Goal: Task Accomplishment & Management: Manage account settings

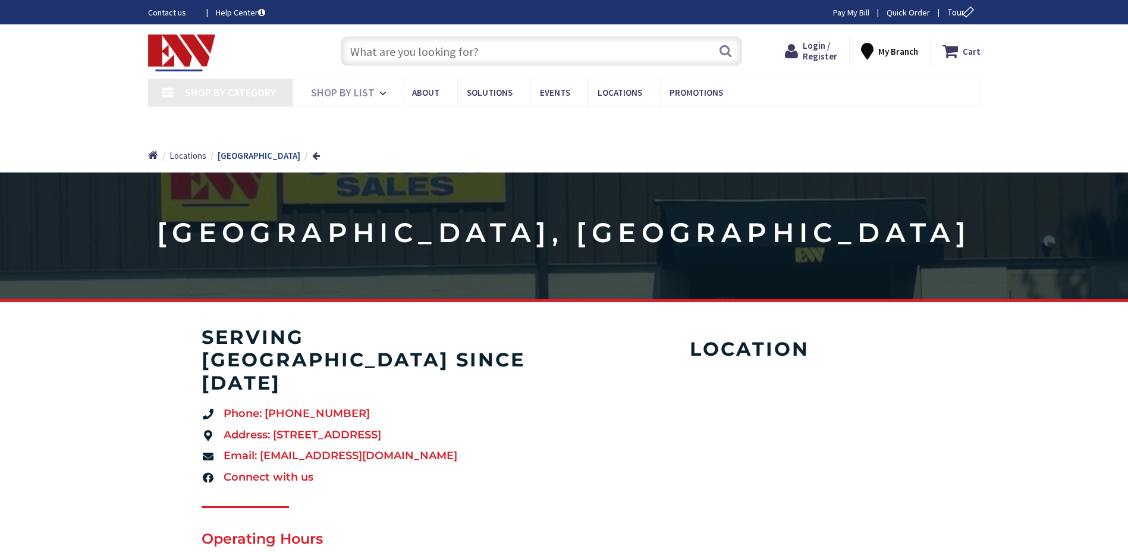
type input "[GEOGRAPHIC_DATA], [GEOGRAPHIC_DATA]"
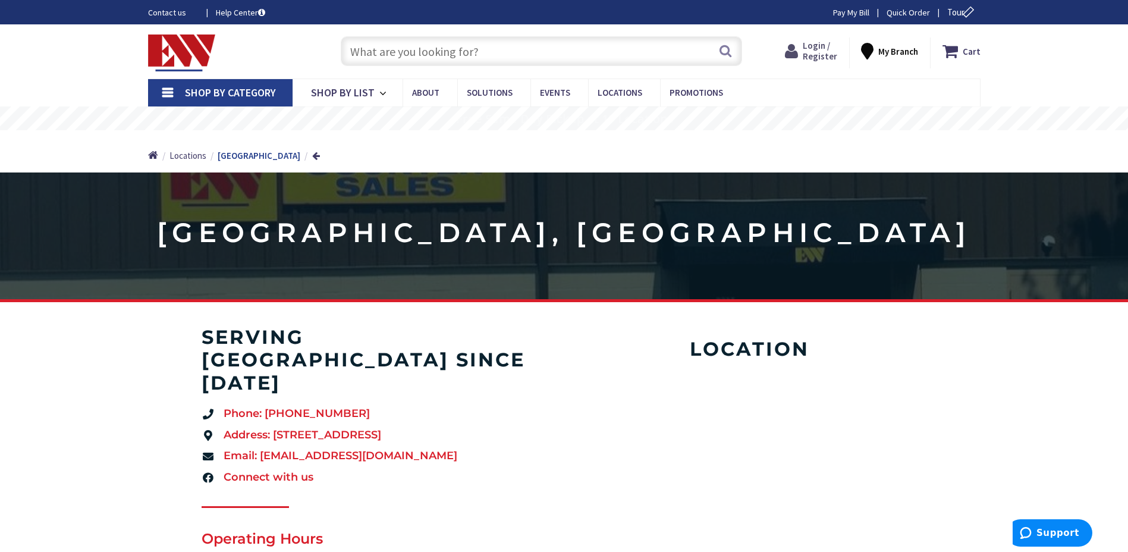
click at [810, 49] on span "Login / Register" at bounding box center [819, 51] width 34 height 22
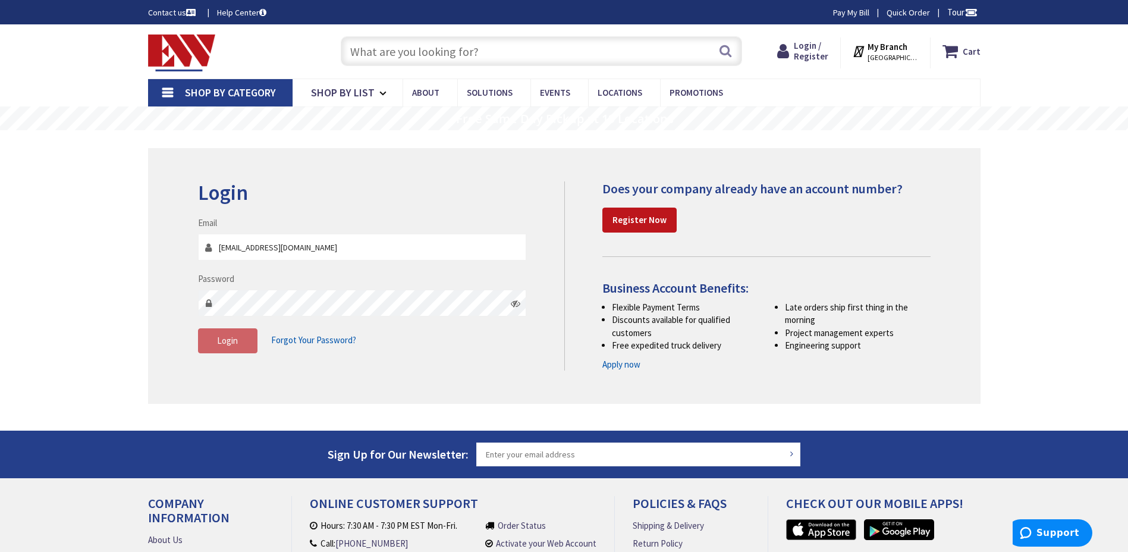
type input "[EMAIL_ADDRESS][DOMAIN_NAME]"
click at [316, 336] on span "Forgot Your Password?" at bounding box center [313, 339] width 85 height 11
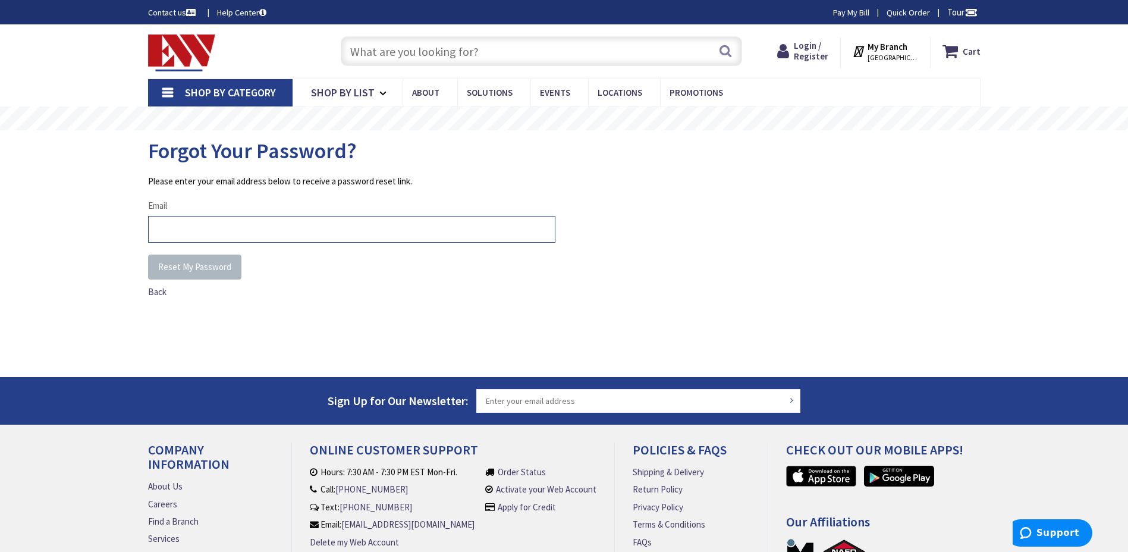
click at [260, 233] on input "Email" at bounding box center [351, 229] width 407 height 27
type input "[EMAIL_ADDRESS][DOMAIN_NAME]"
click at [197, 266] on span "Reset My Password" at bounding box center [194, 266] width 73 height 11
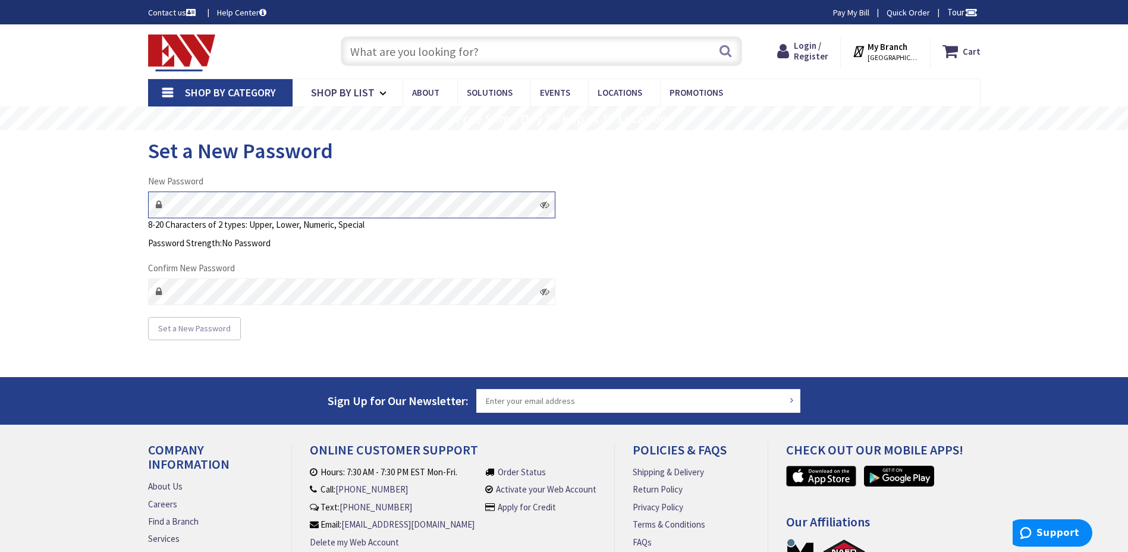
click at [143, 199] on div "New Password 8-20 Characters of 2 types: Upper, Lower, Numeric, Special Passwor…" at bounding box center [351, 258] width 425 height 166
click at [379, 325] on div "Set a New Password" at bounding box center [351, 329] width 407 height 24
click at [653, 247] on div "New Password 8-20 Characters of 2 types: Upper, Lower, Numeric, Special Passwor…" at bounding box center [564, 258] width 850 height 166
click at [549, 207] on icon at bounding box center [545, 205] width 10 height 10
click at [546, 289] on icon at bounding box center [545, 291] width 10 height 10
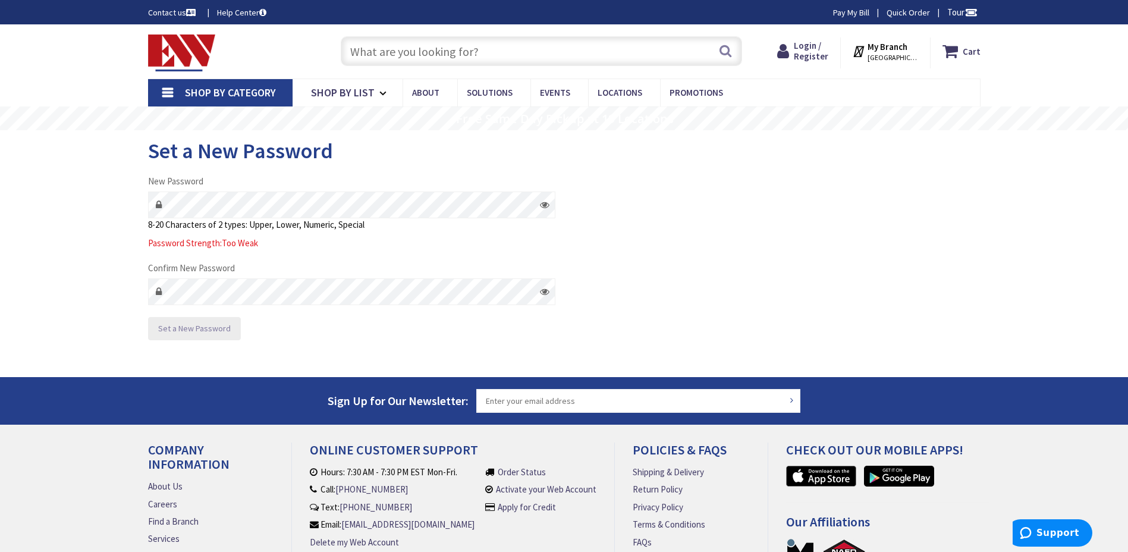
click at [193, 328] on span "Set a New Password" at bounding box center [194, 328] width 73 height 11
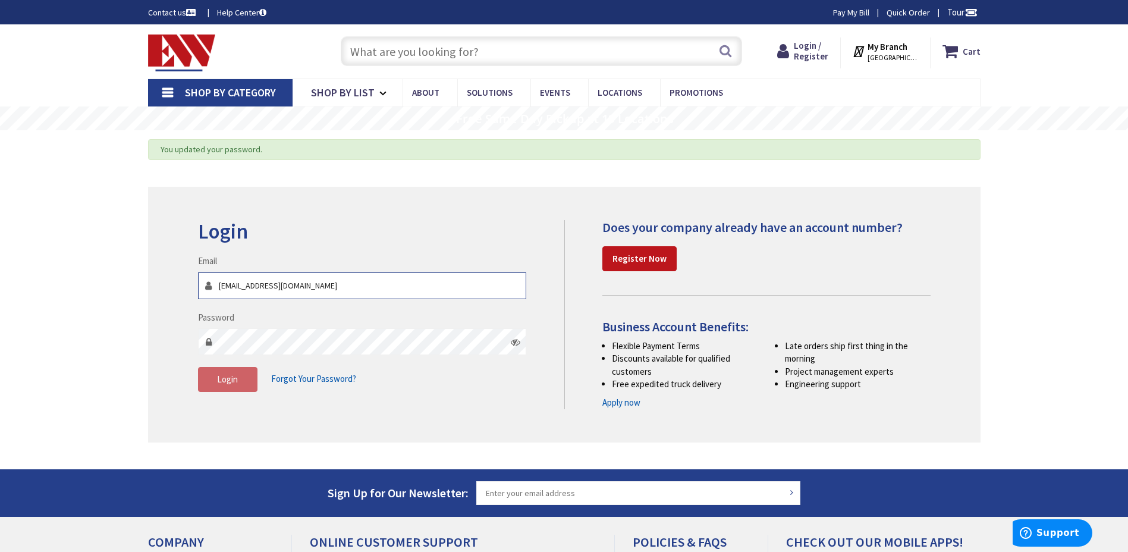
type input "[EMAIL_ADDRESS][DOMAIN_NAME]"
click at [231, 380] on span "Login" at bounding box center [227, 378] width 21 height 11
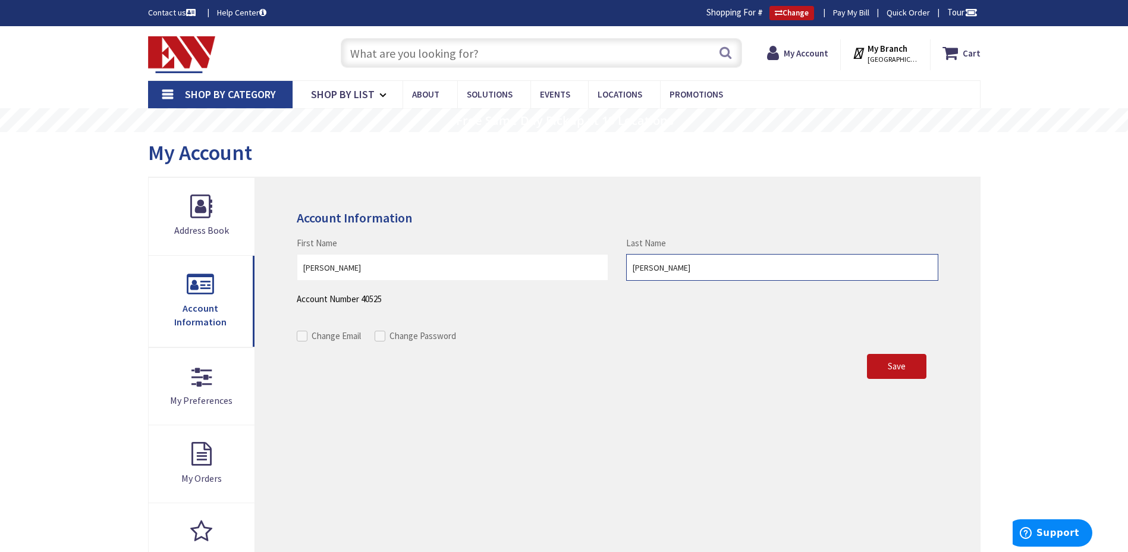
drag, startPoint x: 709, startPoint y: 266, endPoint x: 565, endPoint y: 267, distance: 144.4
click at [565, 267] on div "First Name Ryan Last Name Sullivan" at bounding box center [617, 265] width 659 height 56
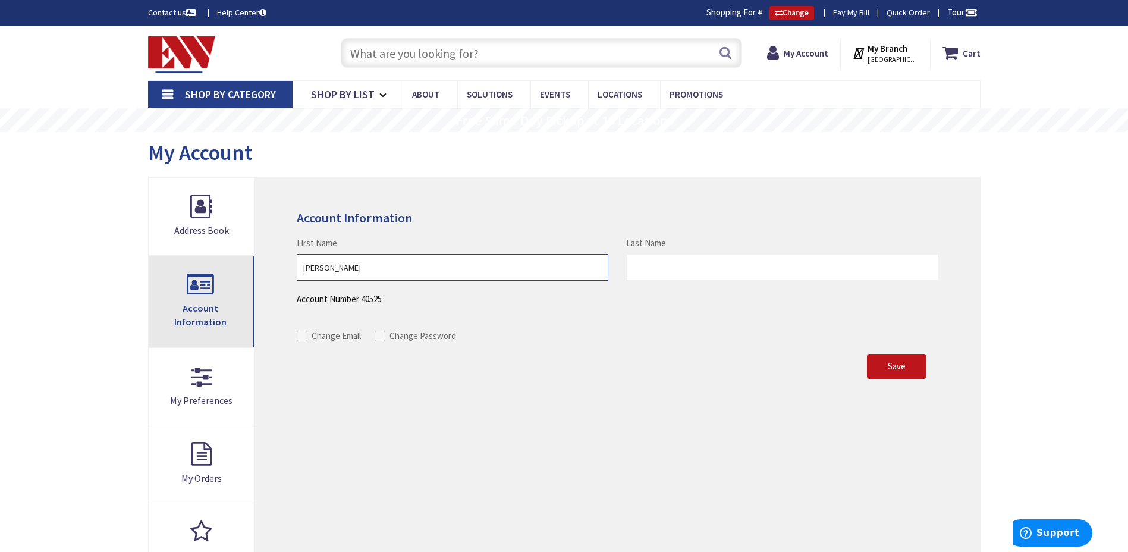
drag, startPoint x: 379, startPoint y: 264, endPoint x: 253, endPoint y: 264, distance: 126.6
click at [253, 264] on div "Account Information First Name Ryan Last Name Account Number 40525 Change Email…" at bounding box center [564, 457] width 832 height 561
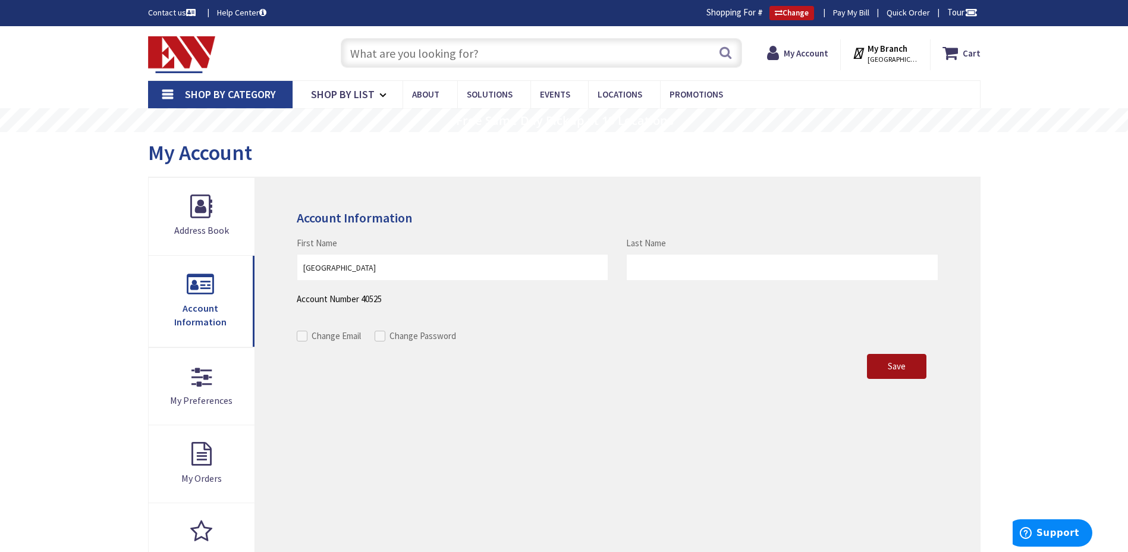
click at [889, 368] on span "Save" at bounding box center [896, 365] width 18 height 11
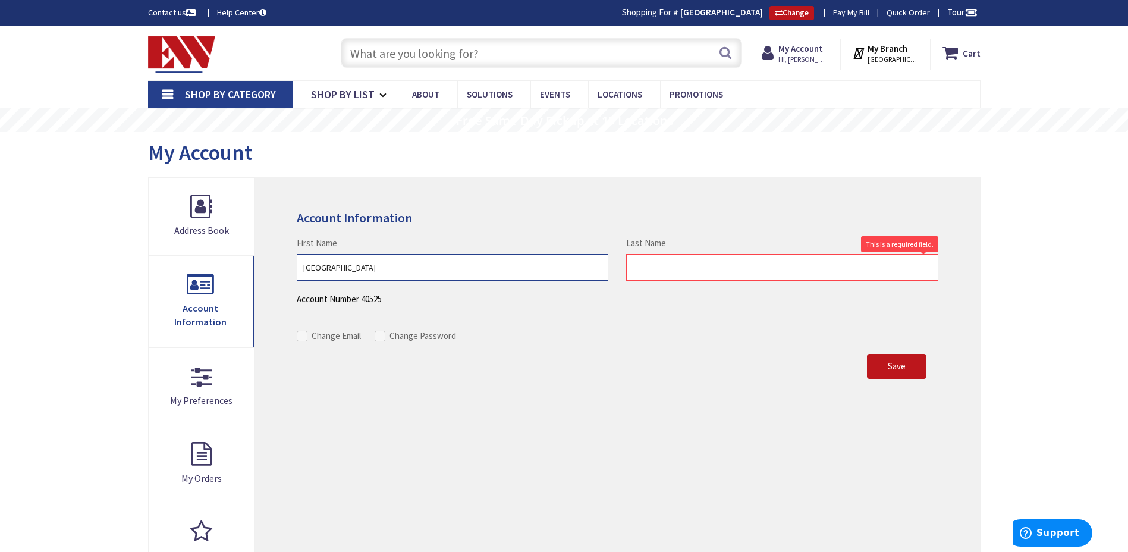
drag, startPoint x: 405, startPoint y: 267, endPoint x: 281, endPoint y: 267, distance: 123.6
click at [281, 267] on div "Account Information First Name University Of Bridgeport Last Name This is a req…" at bounding box center [617, 456] width 724 height 559
click at [565, 212] on h4 "Account Information" at bounding box center [617, 217] width 641 height 14
drag, startPoint x: 435, startPoint y: 272, endPoint x: 300, endPoint y: 272, distance: 134.9
click at [300, 272] on input "University Of Bridgeport" at bounding box center [452, 267] width 311 height 27
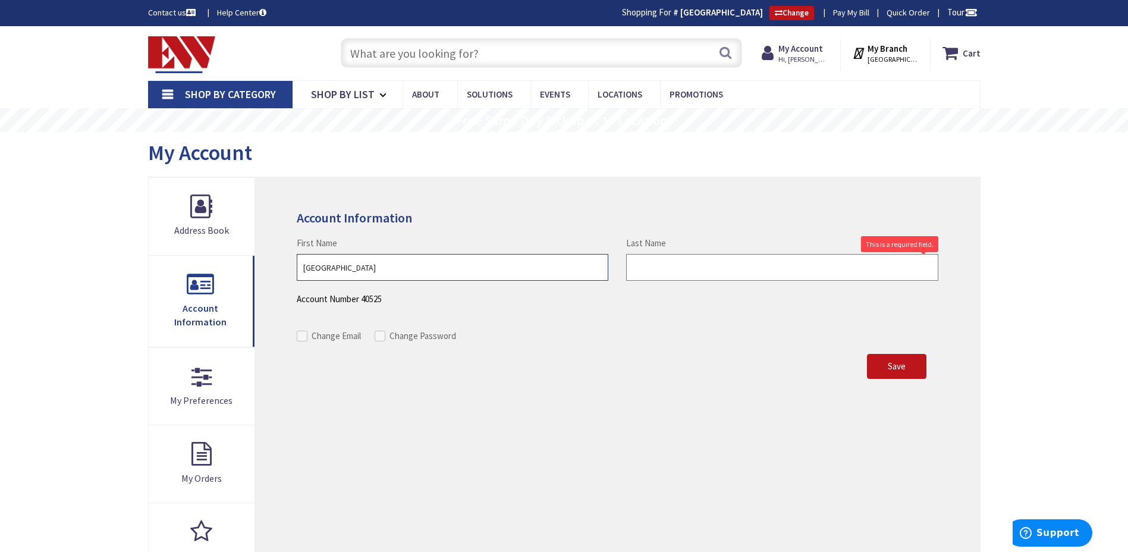
click at [341, 267] on input "University Of Bridgeport" at bounding box center [452, 267] width 311 height 27
click at [343, 267] on input "University Of Bridgeport" at bounding box center [452, 267] width 311 height 27
type input "University of Bridgeport"
click at [658, 266] on input "Last Name" at bounding box center [781, 267] width 311 height 27
paste input "University Of Bridgeport"
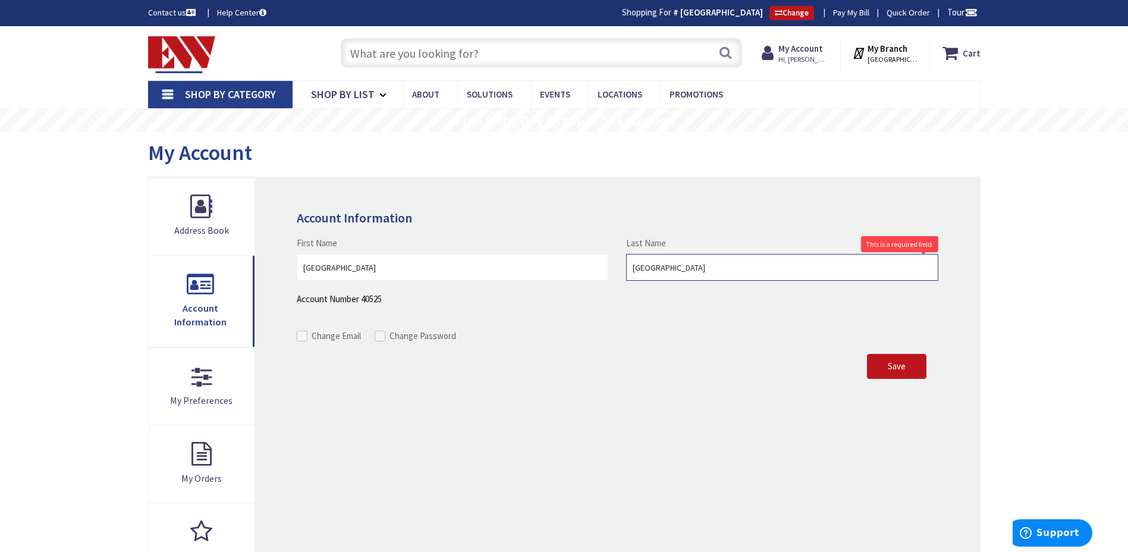
click at [674, 265] on input "University Of Bridgeport" at bounding box center [781, 267] width 311 height 27
click at [747, 262] on input "University of Bridgeport" at bounding box center [781, 267] width 311 height 27
type input "University of Bridgeport"
click at [885, 374] on button "Save" at bounding box center [896, 366] width 59 height 25
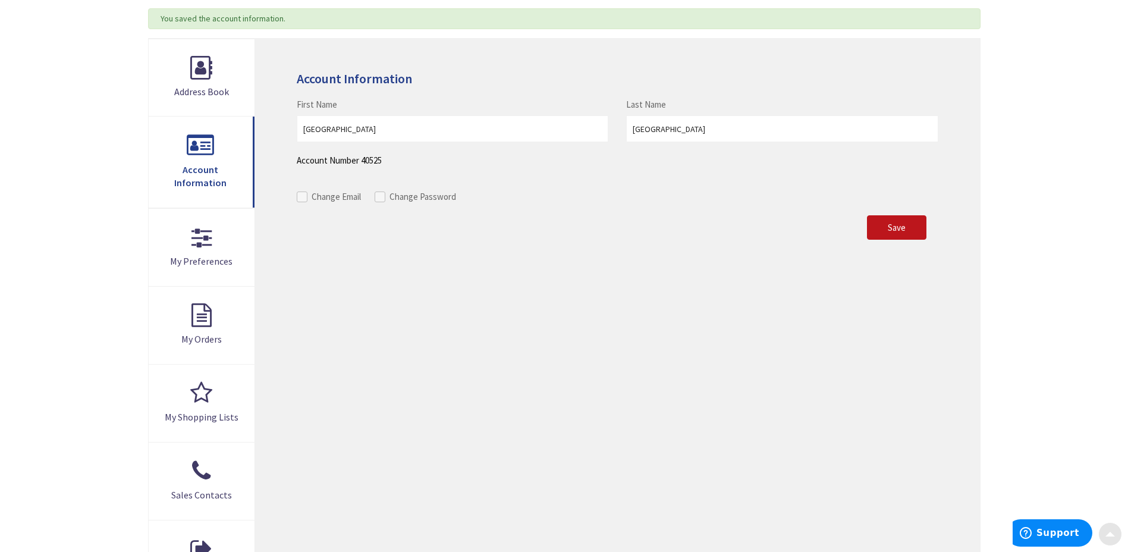
scroll to position [178, 0]
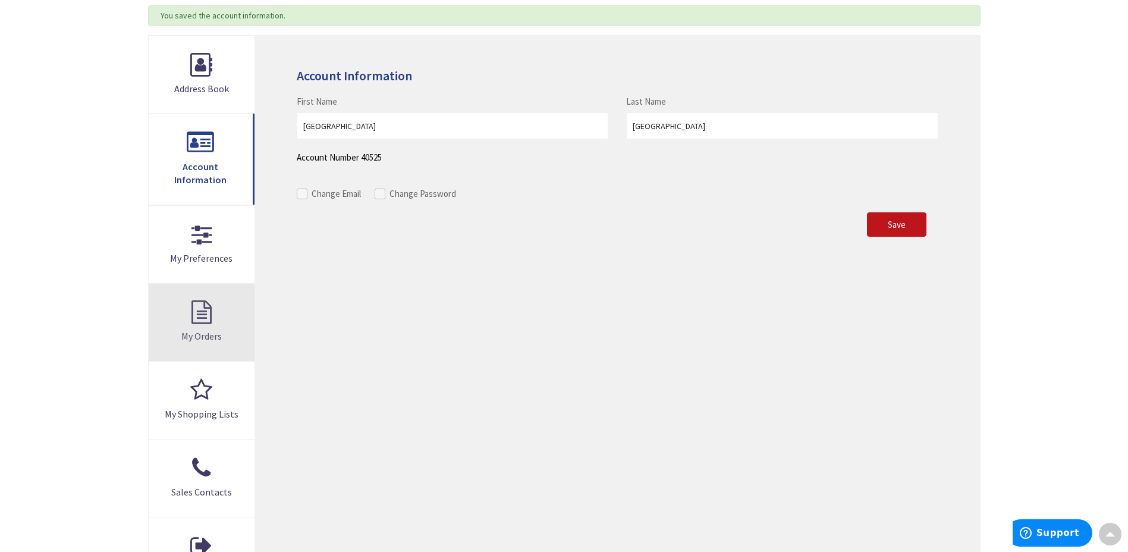
click at [201, 307] on link "My Orders" at bounding box center [202, 322] width 106 height 77
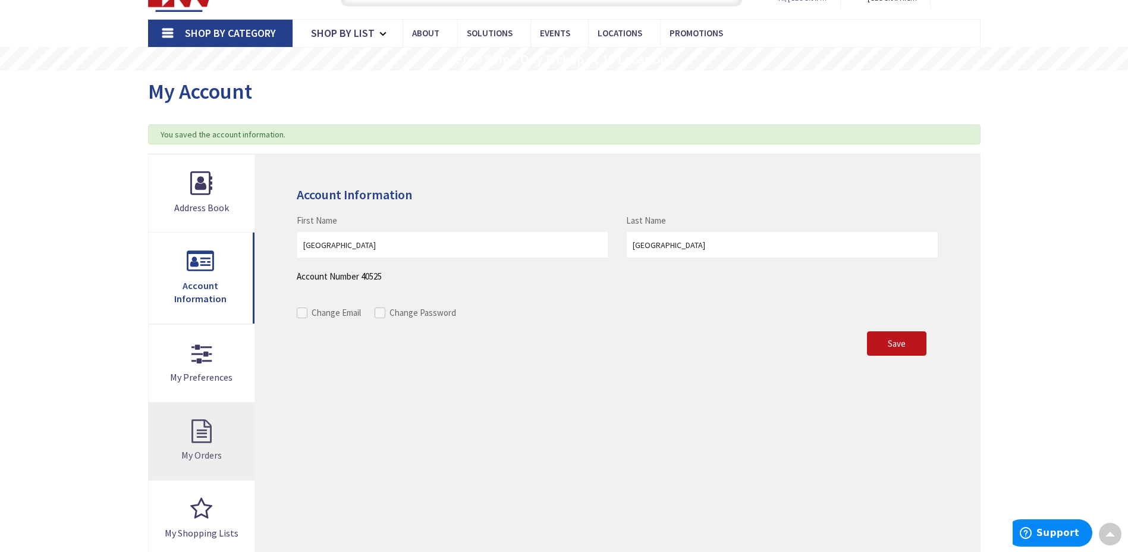
scroll to position [0, 0]
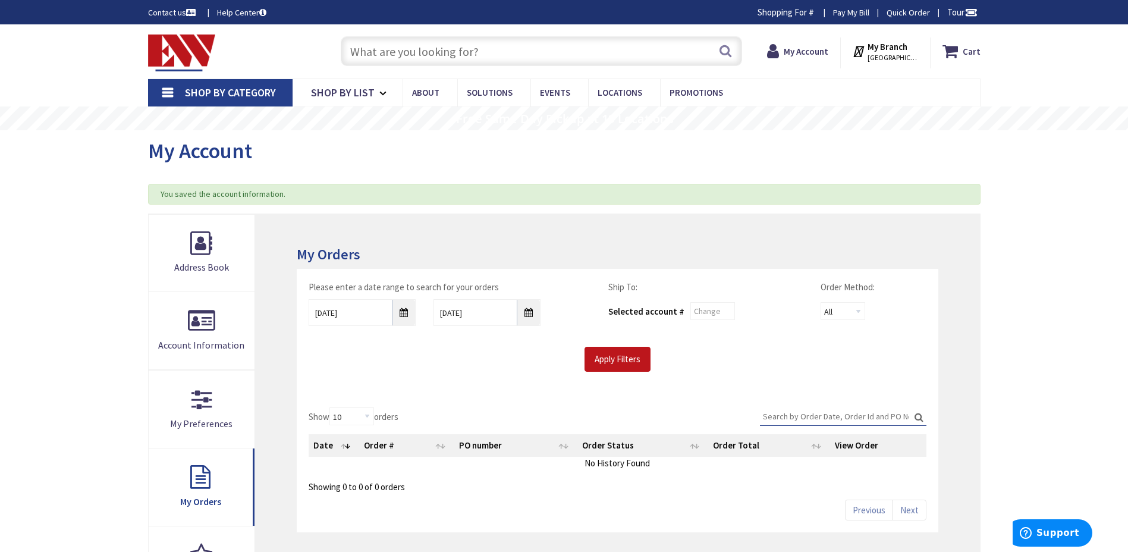
click at [547, 46] on input "text" at bounding box center [541, 51] width 401 height 30
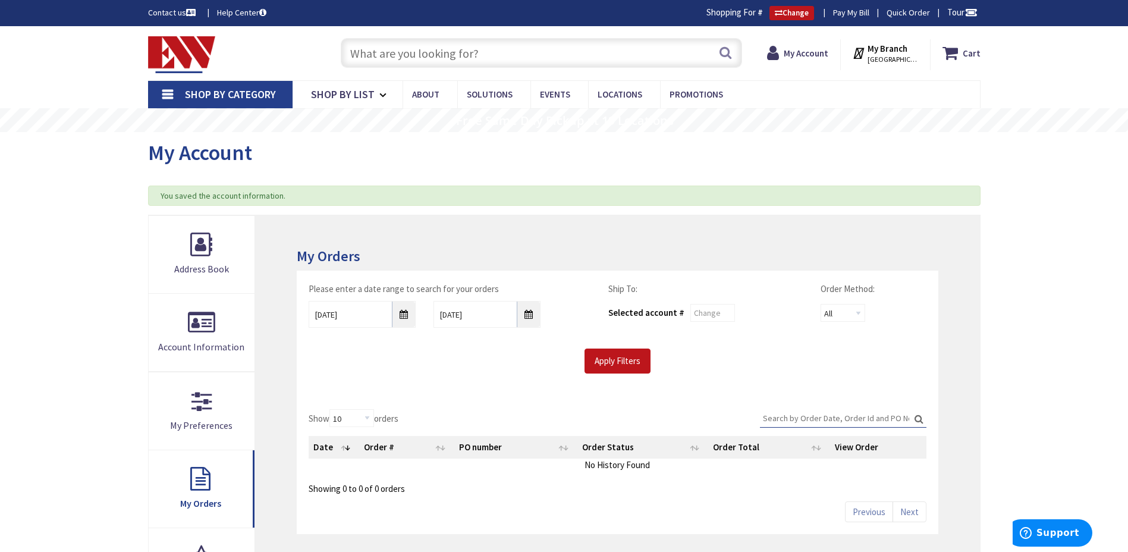
drag, startPoint x: 367, startPoint y: 50, endPoint x: 307, endPoint y: 40, distance: 61.5
click at [307, 40] on div "Toggle Nav" at bounding box center [232, 53] width 187 height 40
click at [373, 52] on input "text" at bounding box center [541, 53] width 401 height 30
paste input "S9544"
type input "S9544"
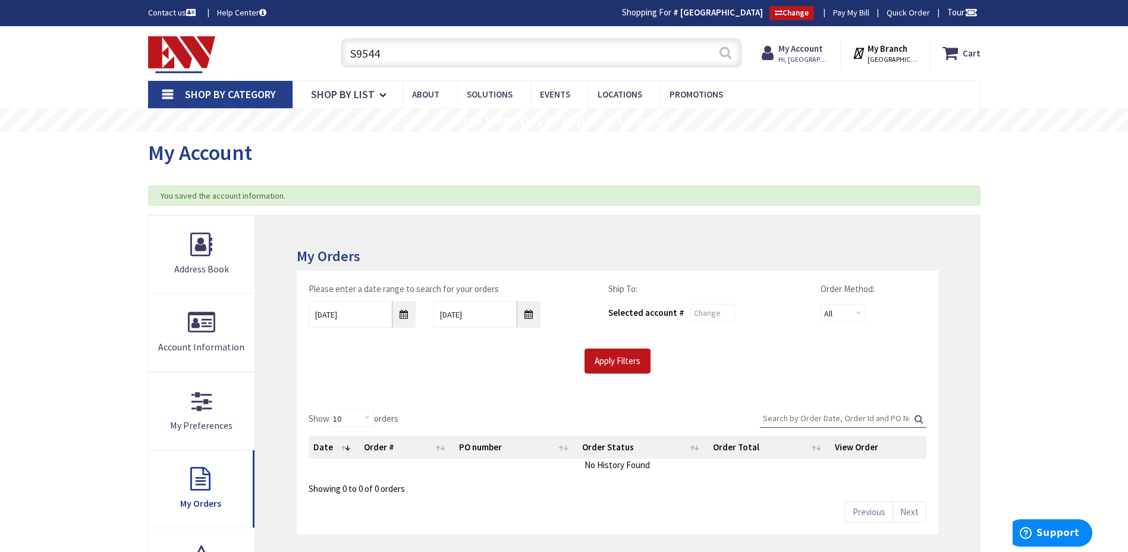
click at [726, 55] on button "Search" at bounding box center [724, 52] width 15 height 27
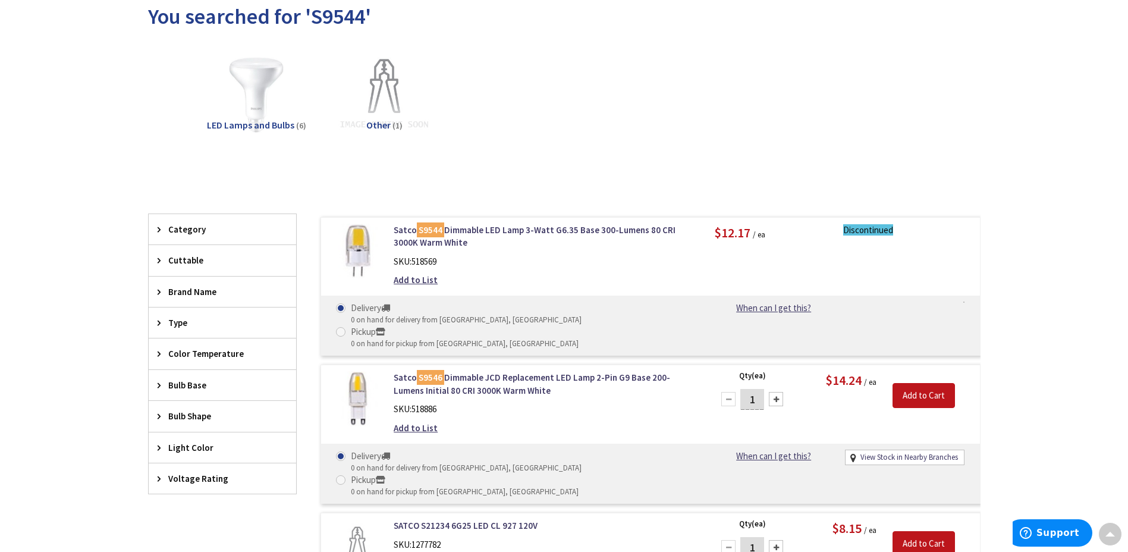
scroll to position [129, 0]
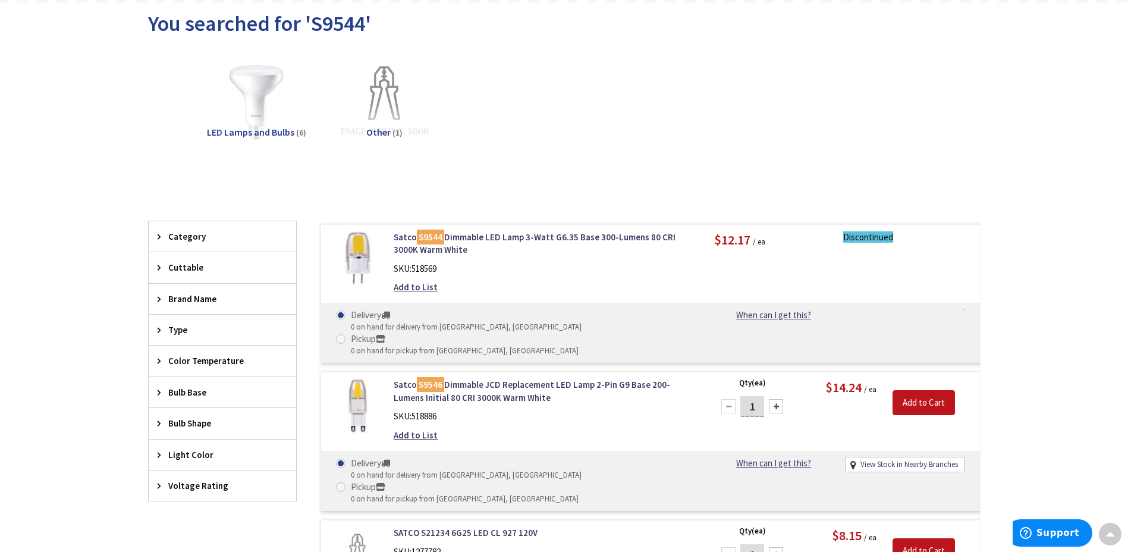
click at [358, 252] on img at bounding box center [357, 258] width 55 height 55
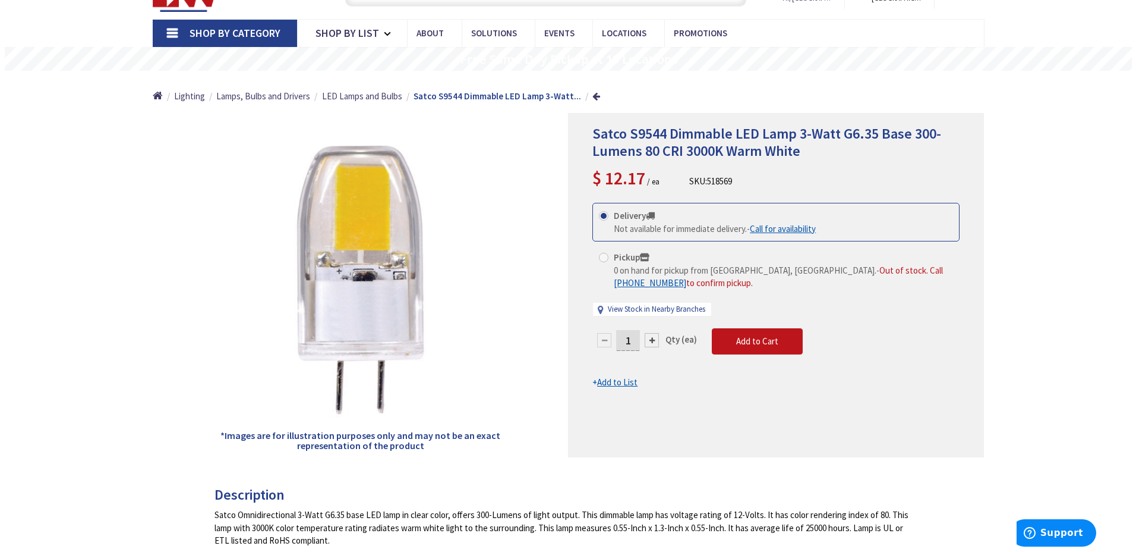
scroll to position [61, 0]
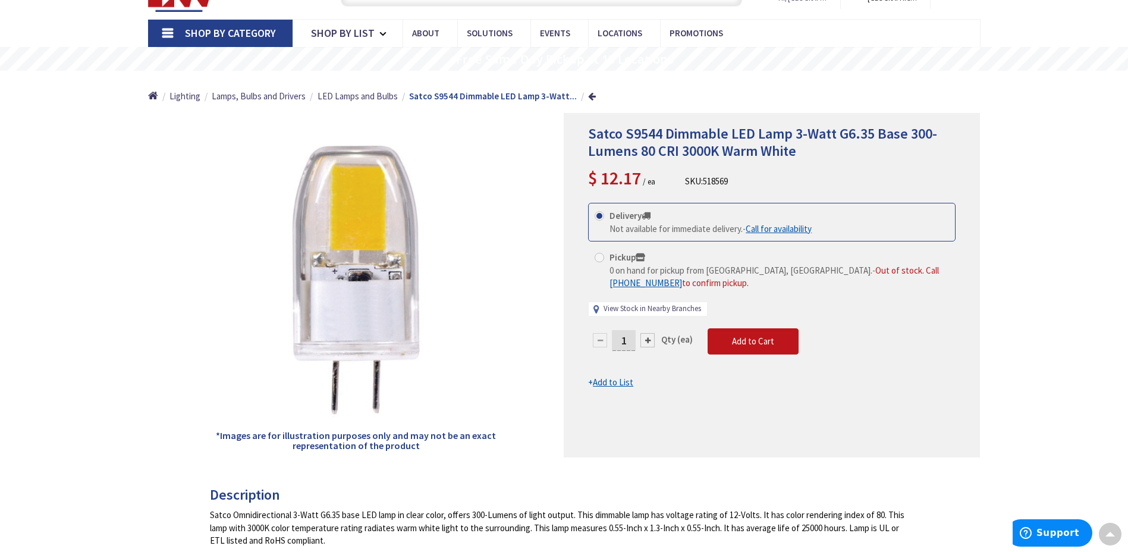
click at [637, 308] on link "View Stock in Nearby Branches" at bounding box center [651, 308] width 97 height 11
select select "data-availability"
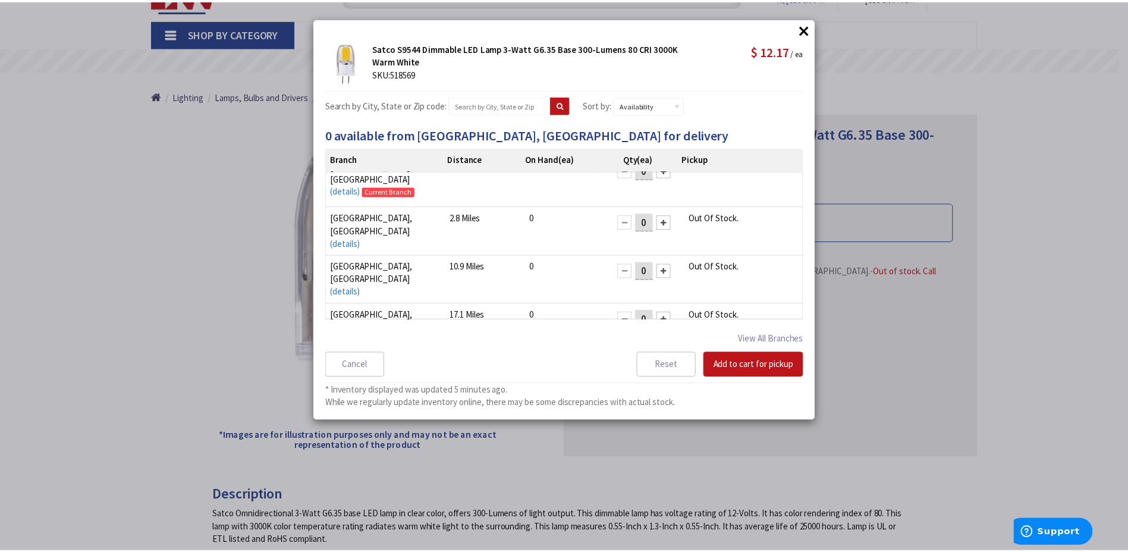
scroll to position [0, 0]
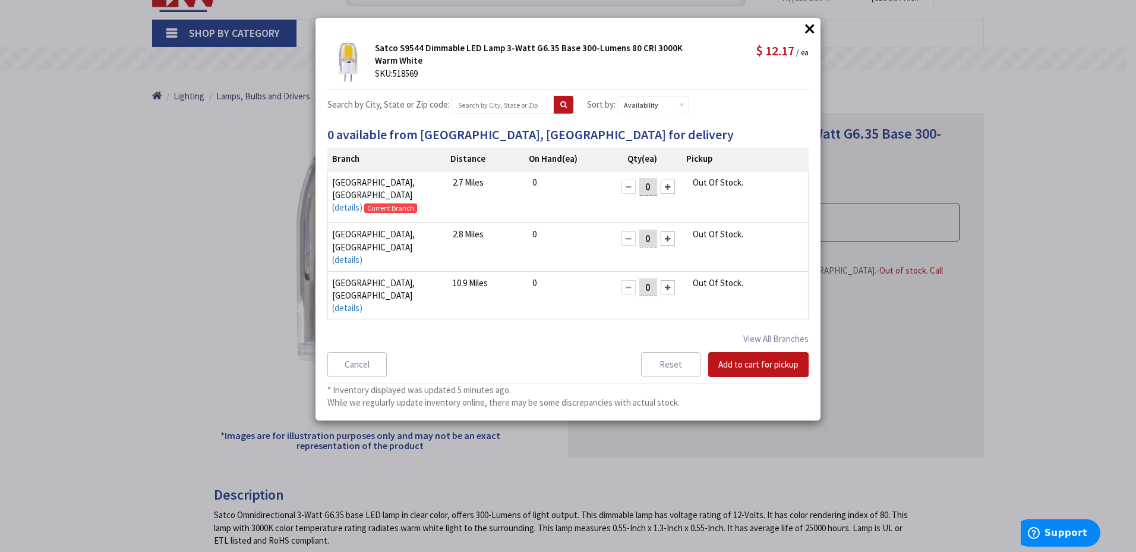
click at [810, 34] on button "×" at bounding box center [810, 29] width 18 height 18
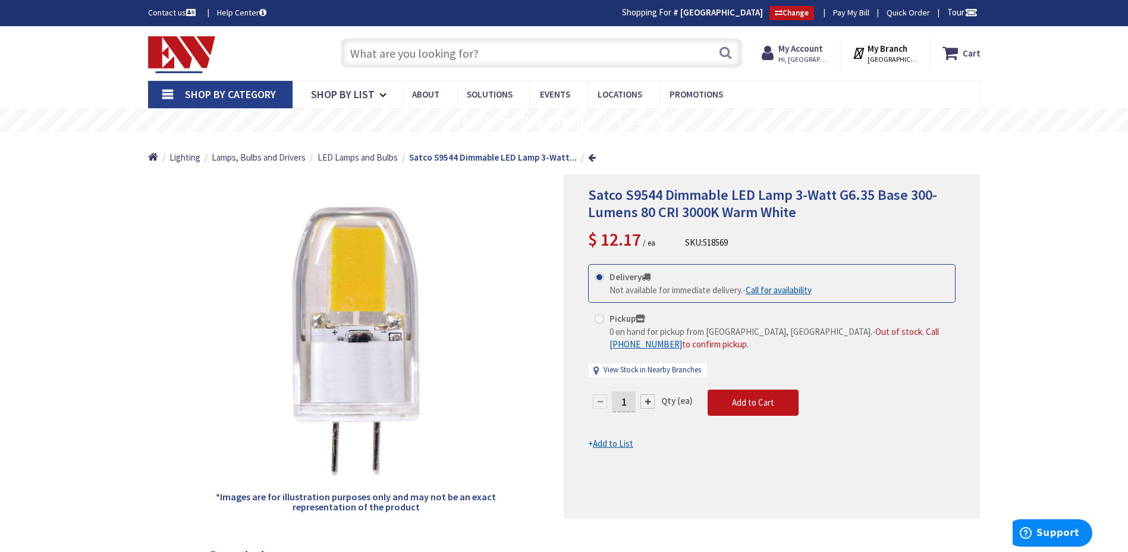
click at [449, 56] on input "text" at bounding box center [541, 53] width 401 height 30
paste input "S12316"
type input "S12316"
click at [725, 58] on button "Search" at bounding box center [724, 52] width 15 height 27
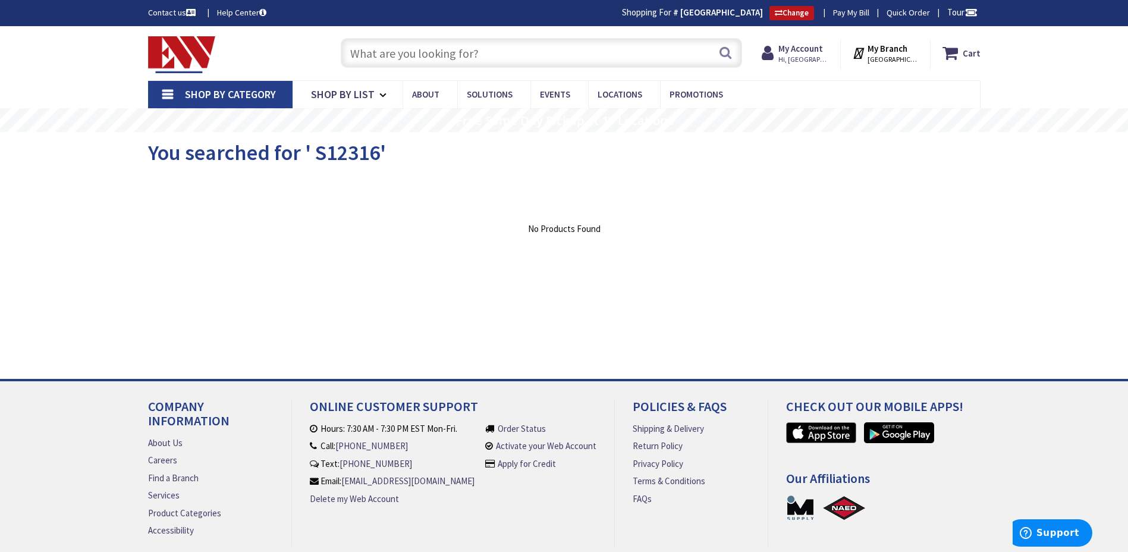
click at [429, 55] on input "text" at bounding box center [541, 53] width 401 height 30
paste input "S12316"
click at [403, 58] on input "S12316" at bounding box center [541, 53] width 401 height 30
click at [355, 48] on input "S12316" at bounding box center [541, 53] width 401 height 30
type input "S12316"
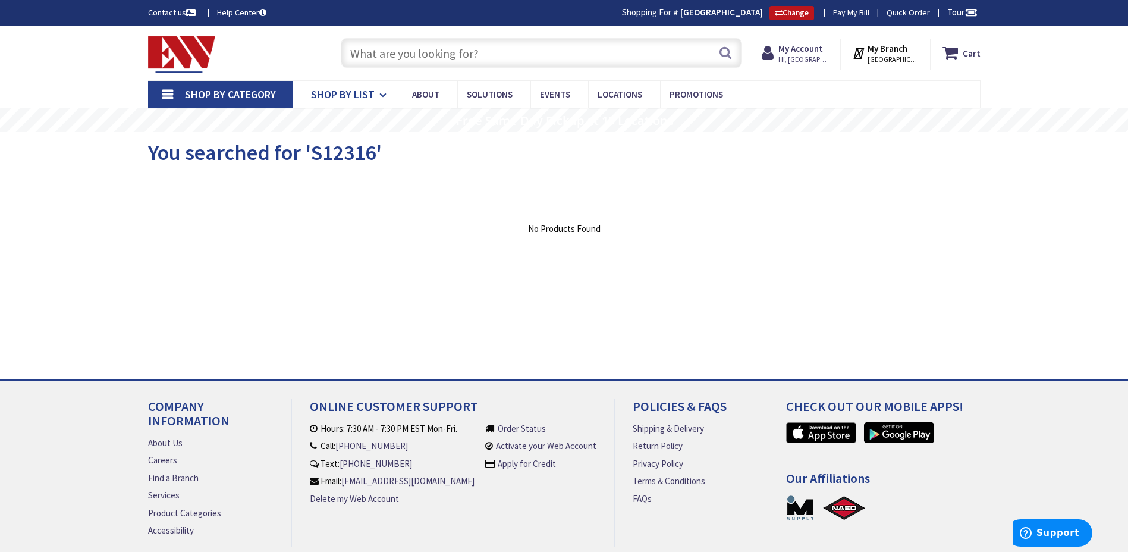
click at [382, 94] on icon at bounding box center [384, 95] width 11 height 26
click at [444, 52] on input "text" at bounding box center [541, 53] width 401 height 30
paste input "S12316"
type input "S12316"
click at [724, 53] on button "Search" at bounding box center [724, 52] width 15 height 27
